Goal: Transaction & Acquisition: Purchase product/service

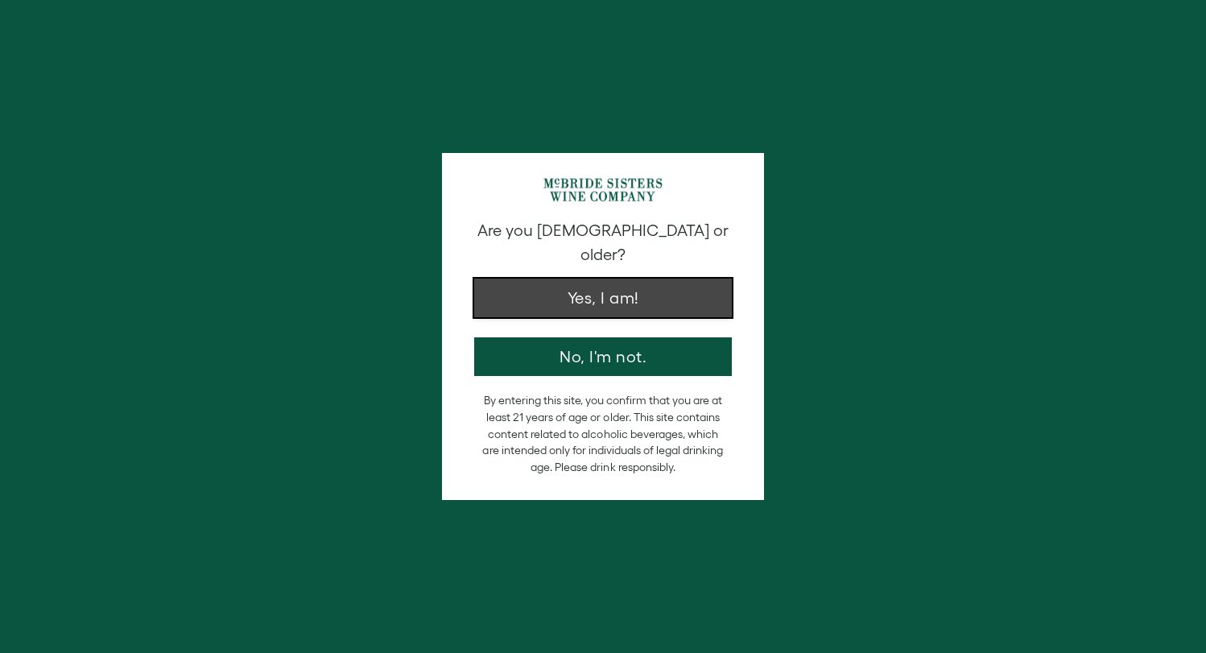
click at [554, 278] on button "Yes, I am!" at bounding box center [603, 297] width 258 height 39
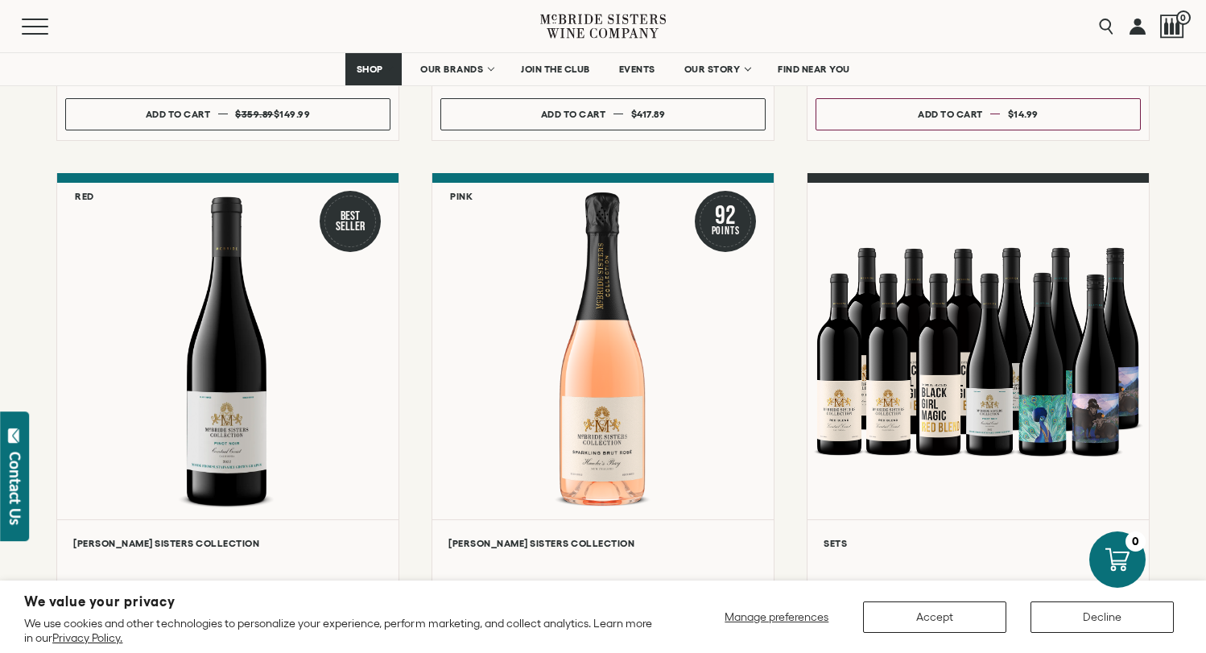
scroll to position [463, 0]
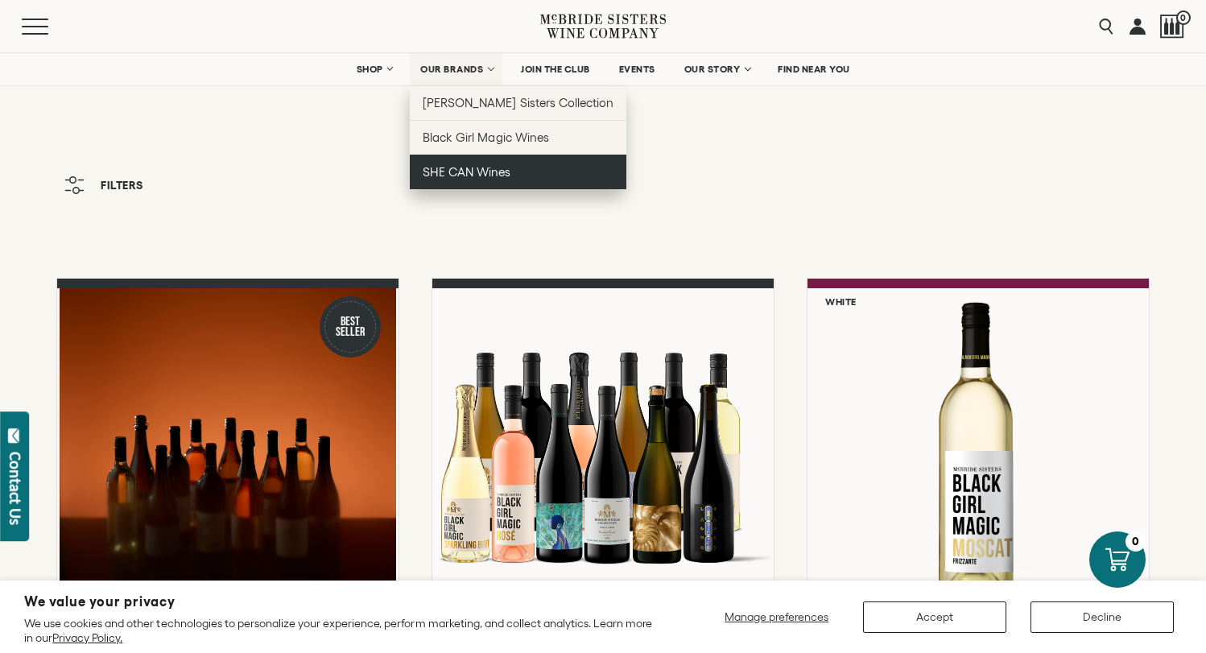
click at [470, 179] on span "SHE CAN Wines" at bounding box center [467, 172] width 88 height 14
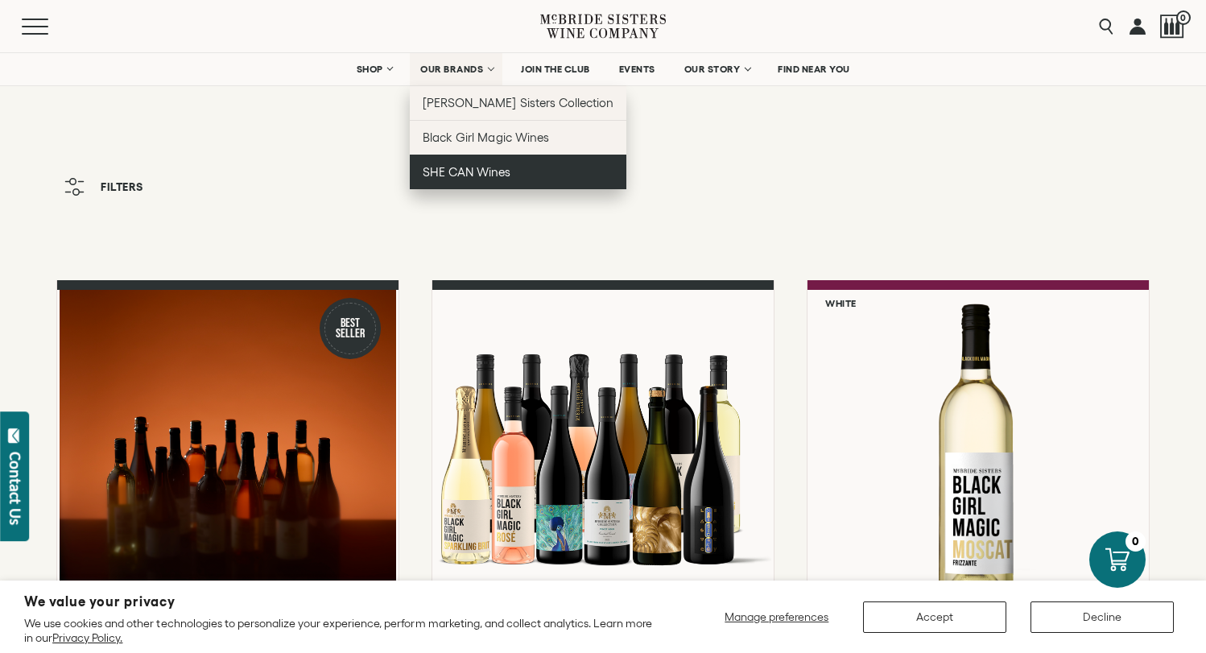
scroll to position [2, 0]
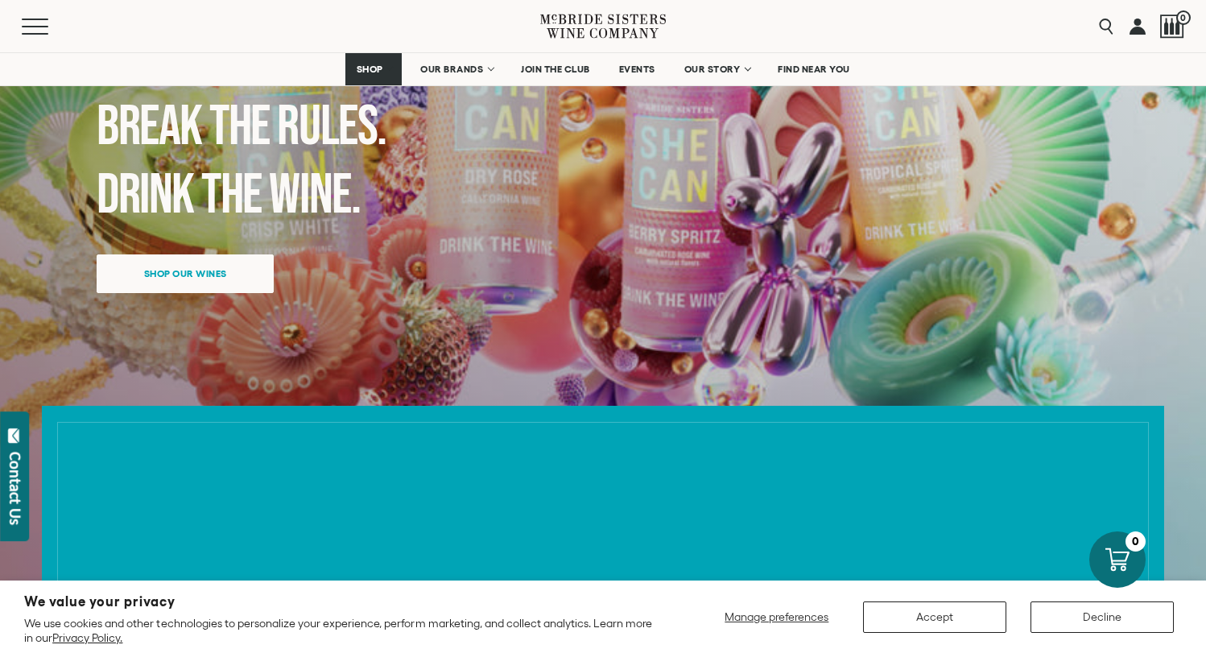
scroll to position [266, 0]
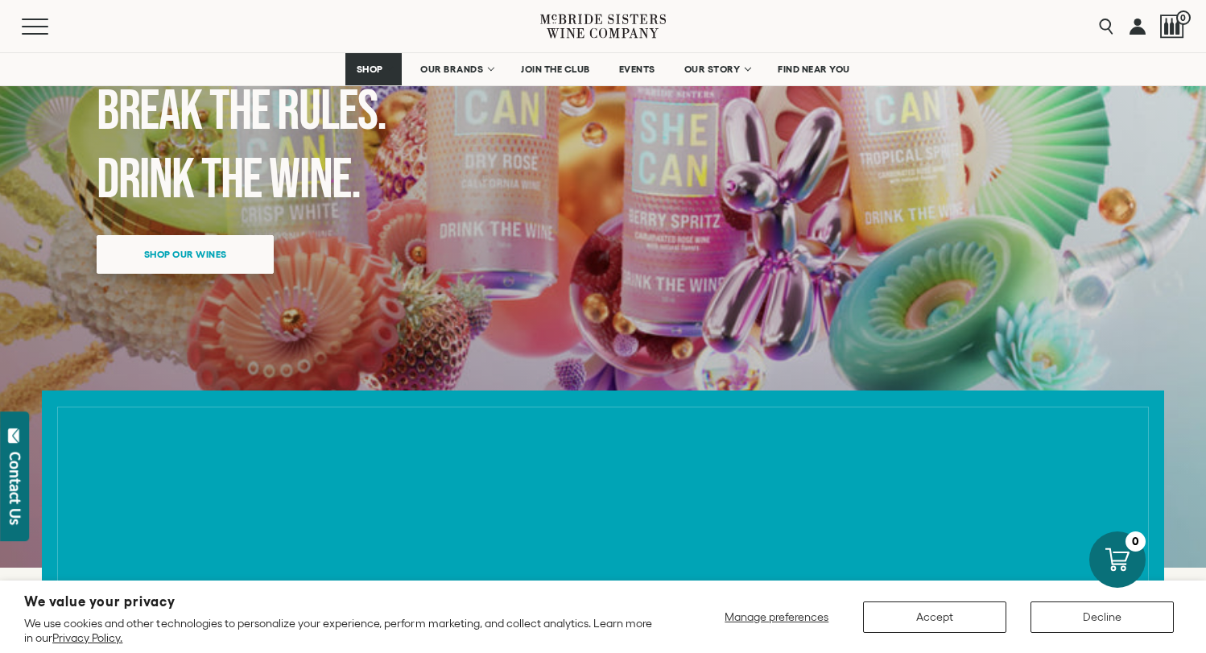
click at [225, 270] on span "Shop our wines" at bounding box center [185, 253] width 139 height 31
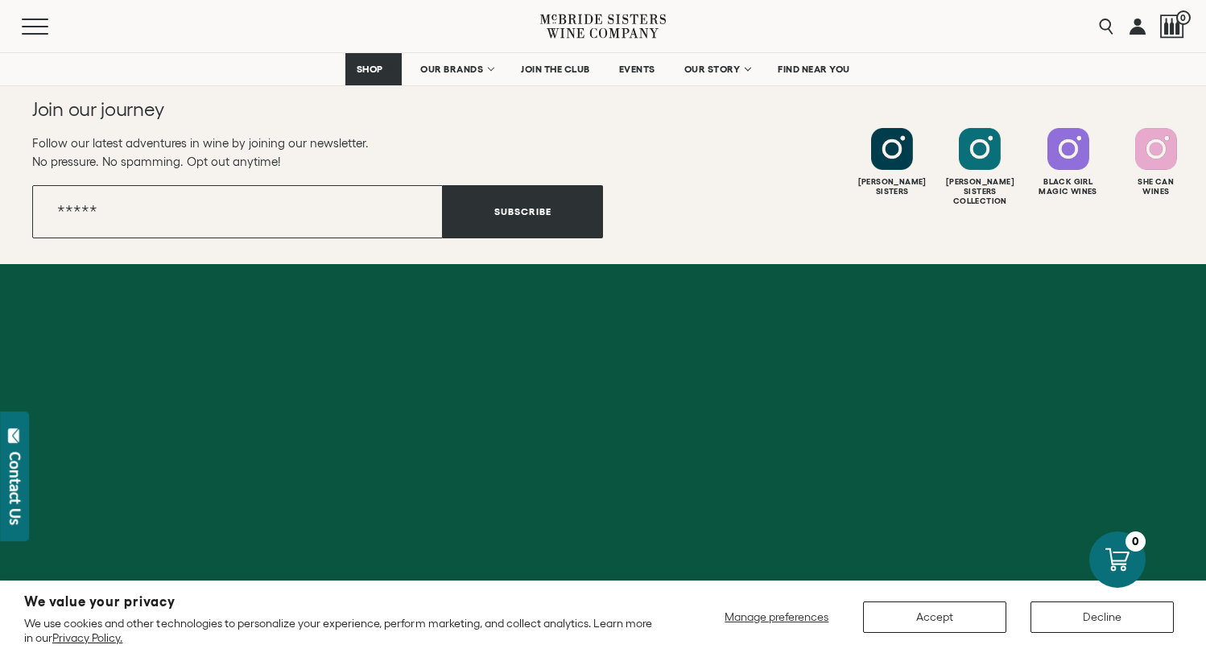
scroll to position [3935, 0]
